Goal: Complete application form: Complete application form

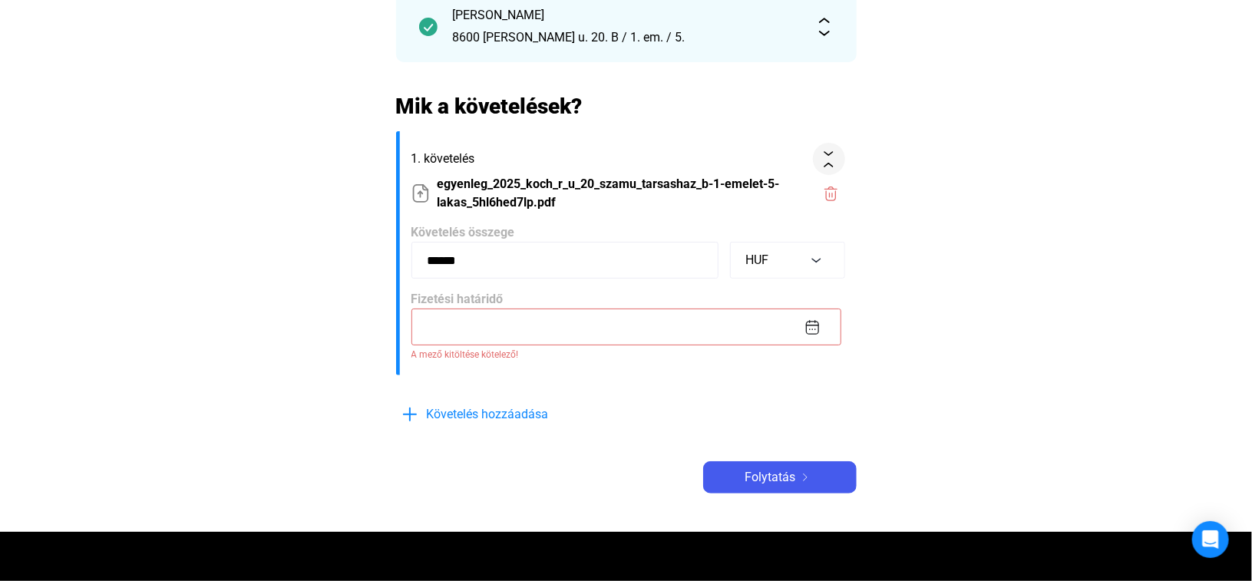
scroll to position [230, 0]
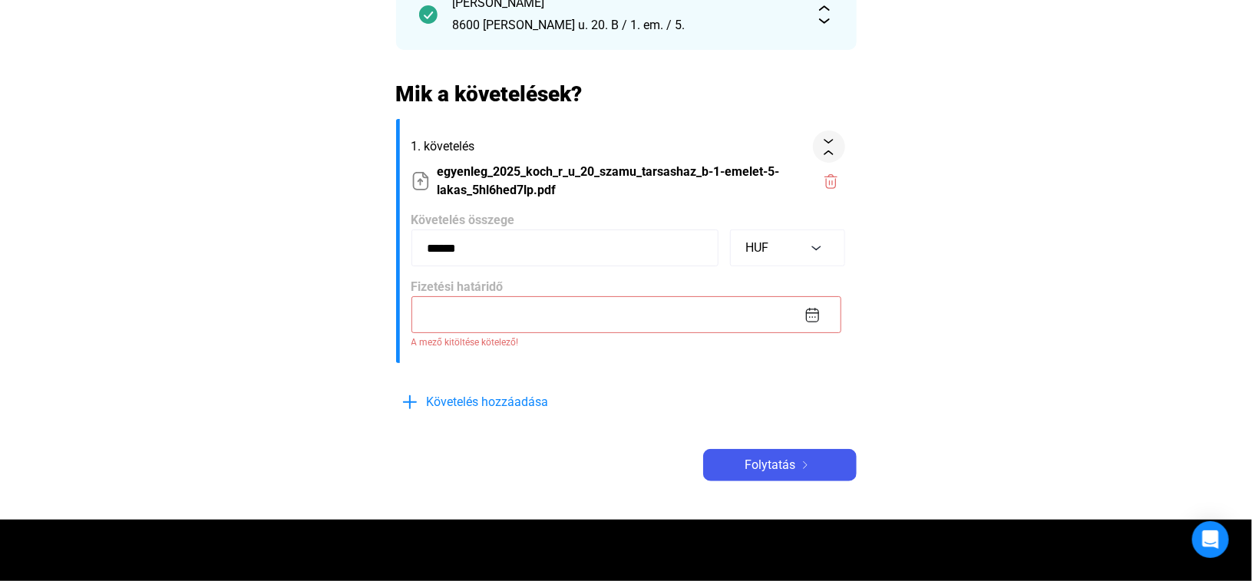
click at [533, 318] on input at bounding box center [626, 314] width 430 height 37
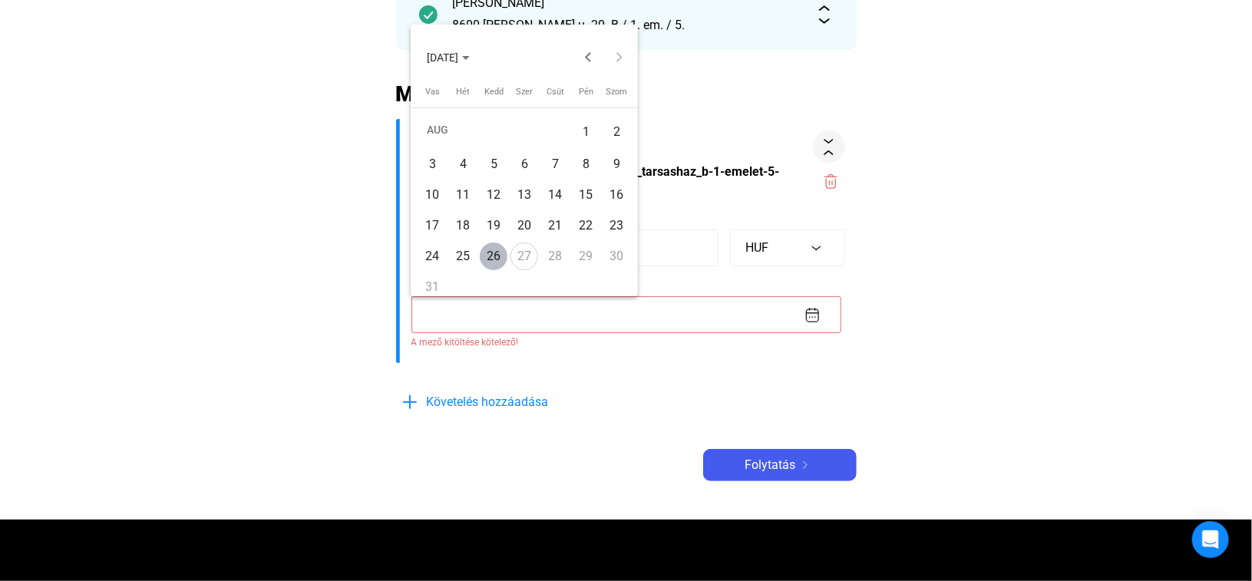
click at [432, 283] on div "31" at bounding box center [432, 287] width 28 height 28
click at [586, 63] on button "Previous month" at bounding box center [587, 56] width 31 height 31
click at [545, 285] on div "31" at bounding box center [555, 283] width 28 height 28
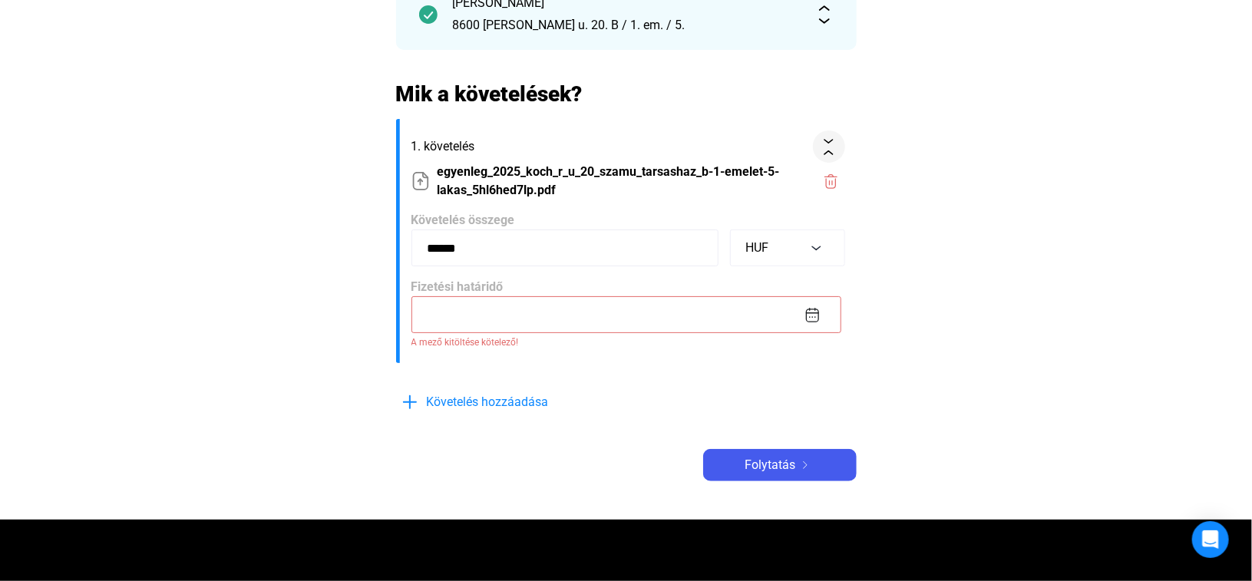
type input "**********"
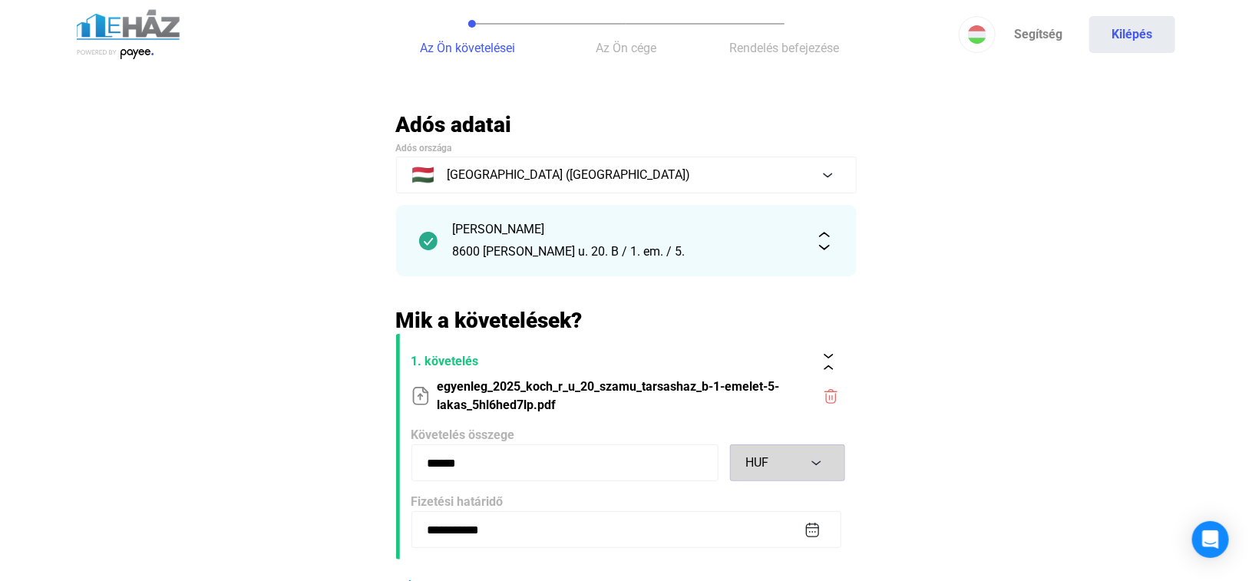
scroll to position [0, 0]
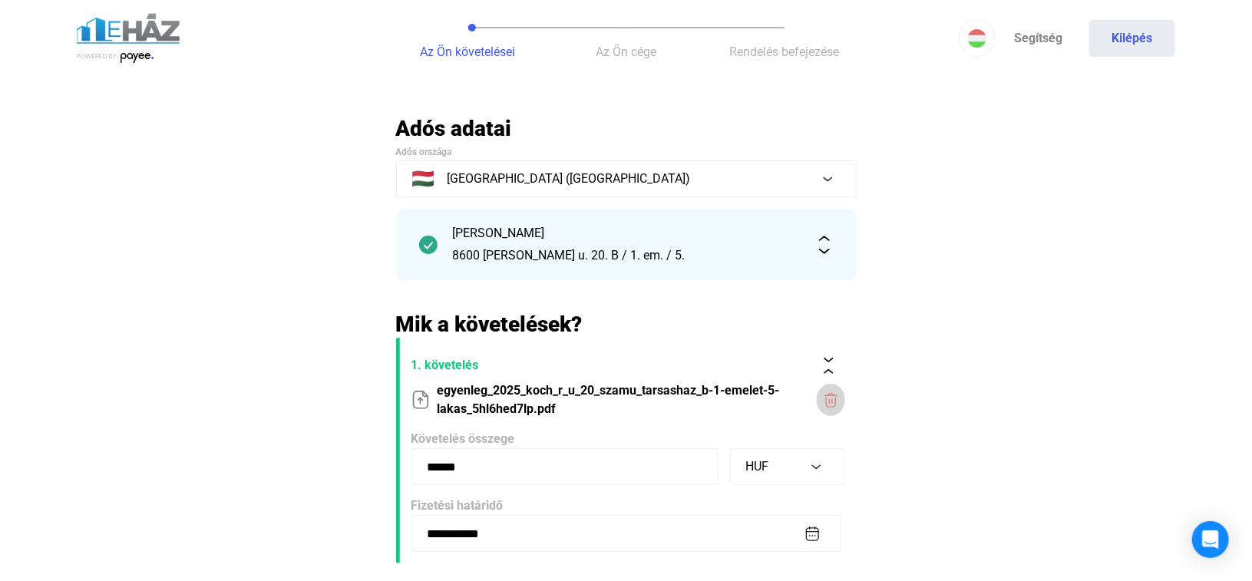
click at [834, 399] on img at bounding box center [831, 400] width 16 height 16
